Goal: Task Accomplishment & Management: Complete application form

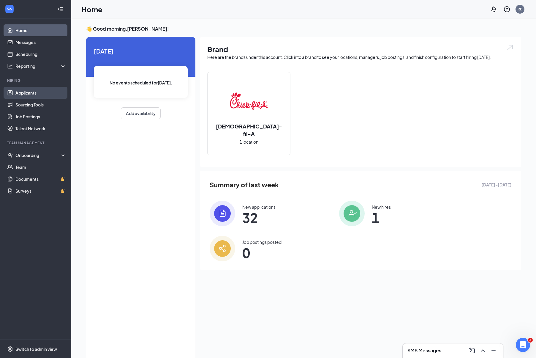
click at [24, 92] on link "Applicants" at bounding box center [40, 93] width 51 height 12
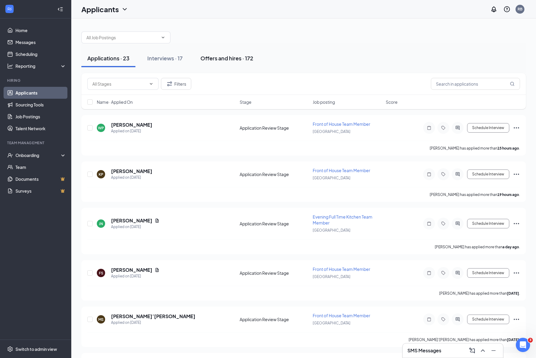
click at [237, 59] on div "Offers and hires · 172" at bounding box center [227, 57] width 53 height 7
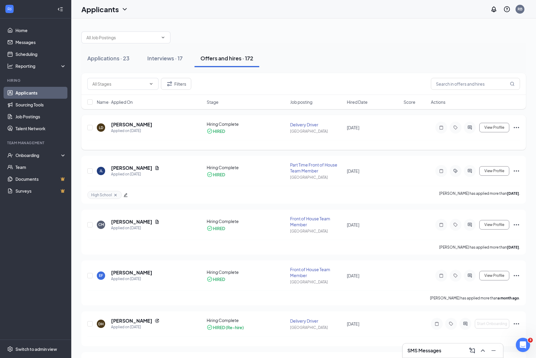
click at [522, 126] on div "[PERSON_NAME] Applied on [DATE] Hiring Complete HIRED Delivery Driver [GEOGRAPH…" at bounding box center [303, 132] width 445 height 35
click at [37, 159] on div "Onboarding" at bounding box center [35, 155] width 71 height 12
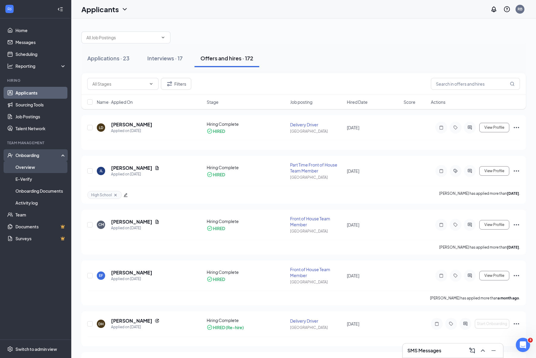
click at [36, 171] on link "Overview" at bounding box center [40, 167] width 51 height 12
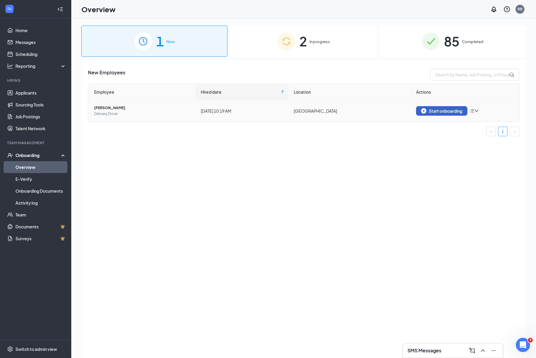
click at [451, 113] on div "Start onboarding" at bounding box center [441, 110] width 41 height 5
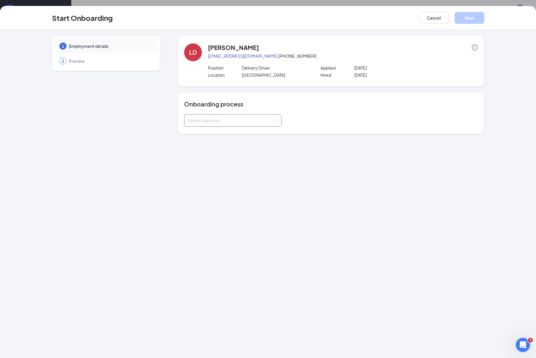
click at [198, 119] on div "Select a process" at bounding box center [231, 120] width 87 height 6
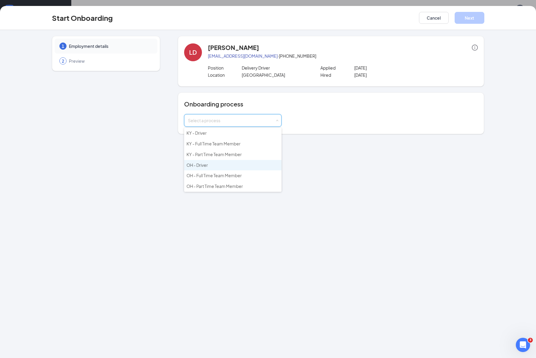
click at [224, 166] on li "OH - Driver" at bounding box center [232, 165] width 97 height 11
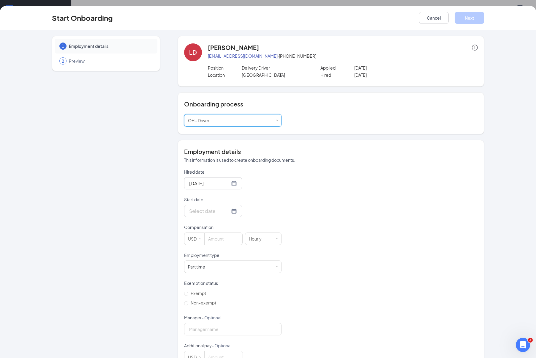
click at [211, 221] on form "Hired date [DATE] Start date Compensation USD [DEMOGRAPHIC_DATA] Employment typ…" at bounding box center [232, 266] width 97 height 194
click at [213, 213] on input "Start date" at bounding box center [209, 210] width 41 height 7
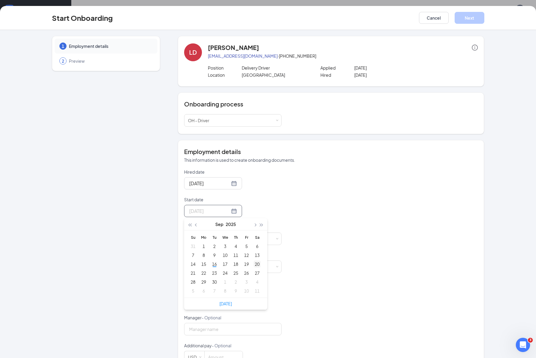
type input "[DATE]"
click at [256, 265] on div "20" at bounding box center [257, 263] width 7 height 7
click at [220, 239] on input at bounding box center [224, 239] width 38 height 12
type input "11"
click at [199, 306] on label "Non-exempt" at bounding box center [201, 303] width 34 height 10
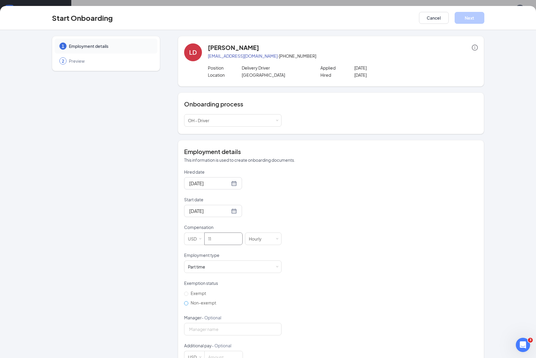
click at [188, 305] on input "Non-exempt" at bounding box center [186, 303] width 4 height 4
radio input "true"
click at [472, 15] on button "Next" at bounding box center [470, 18] width 30 height 12
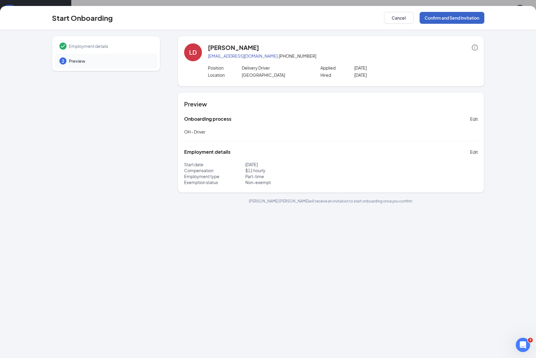
click at [451, 17] on button "Confirm and Send Invitation" at bounding box center [452, 18] width 65 height 12
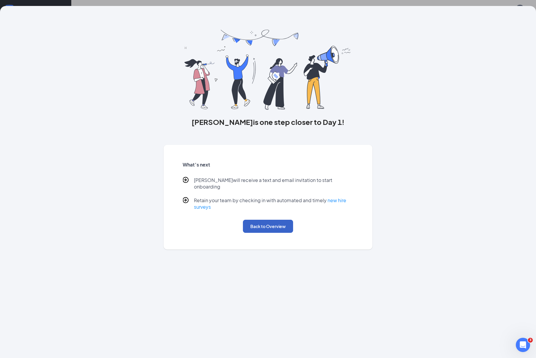
click at [264, 223] on button "Back to Overview" at bounding box center [268, 226] width 50 height 13
